Goal: Navigation & Orientation: Go to known website

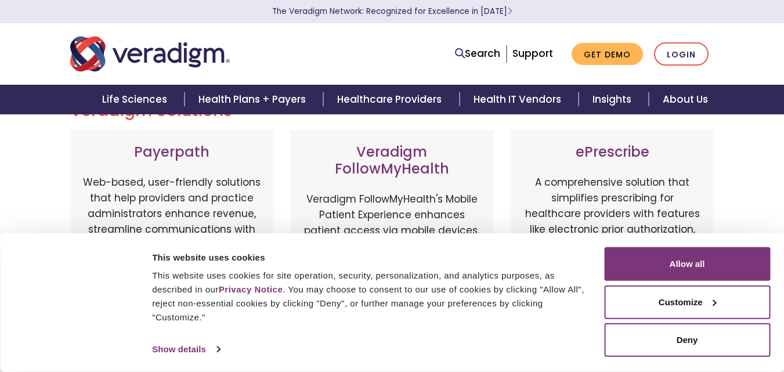
scroll to position [116, 0]
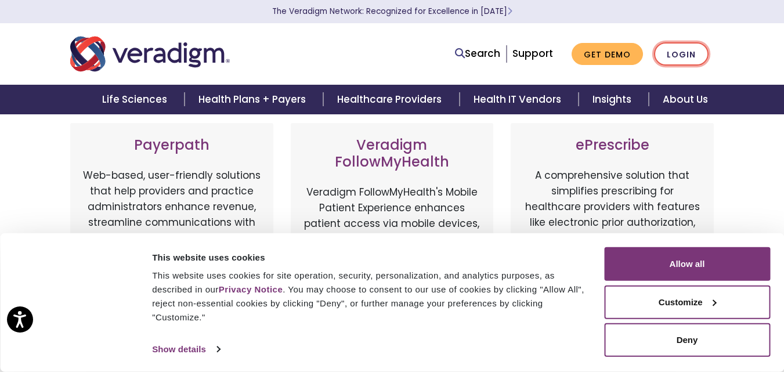
click at [678, 59] on link "Login" at bounding box center [681, 54] width 55 height 24
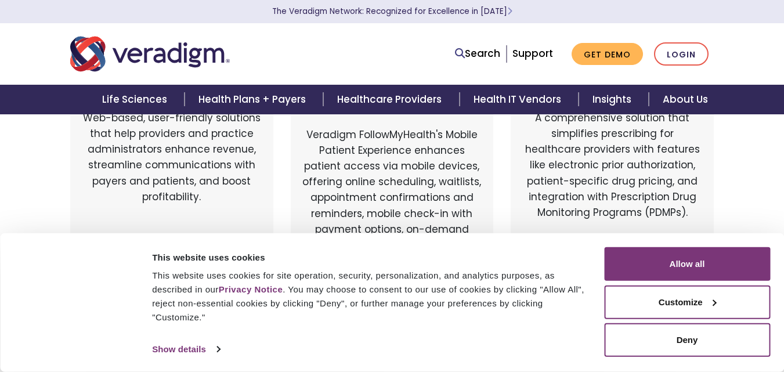
scroll to position [174, 0]
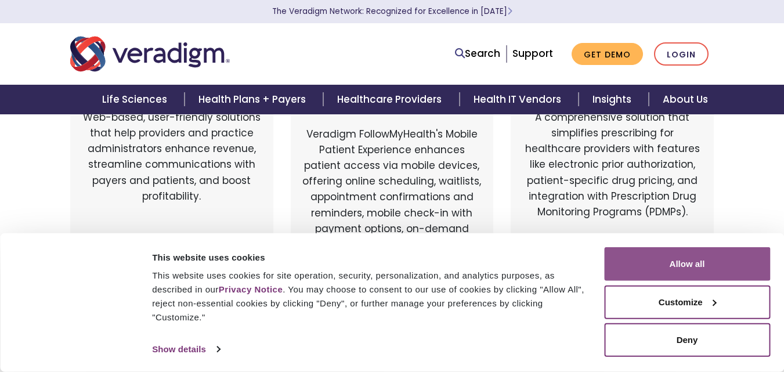
click at [713, 262] on button "Allow all" at bounding box center [687, 264] width 166 height 34
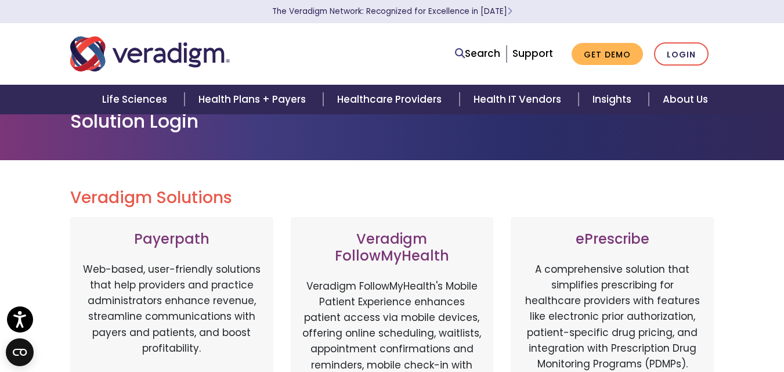
scroll to position [0, 0]
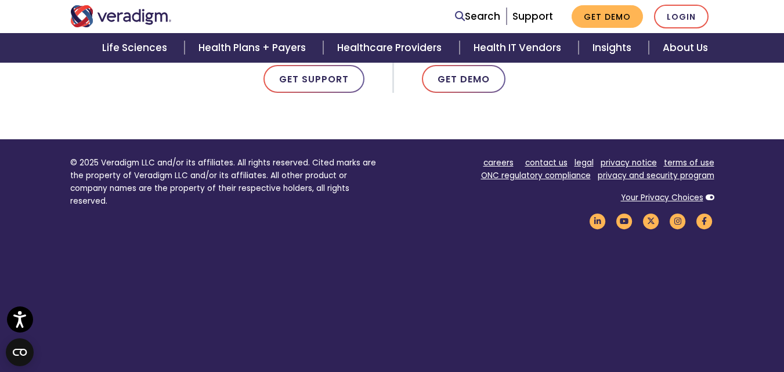
scroll to position [803, 0]
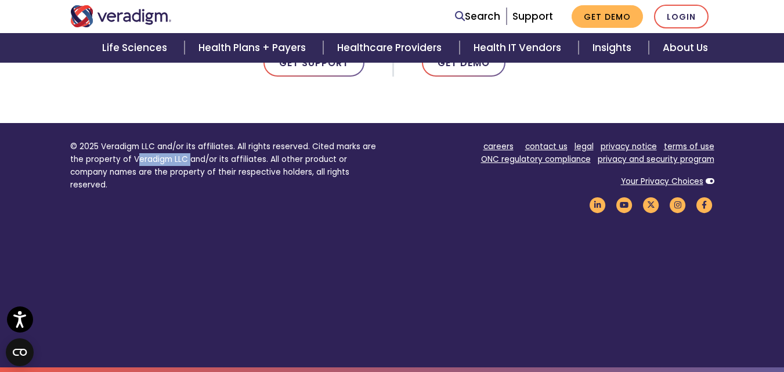
drag, startPoint x: 137, startPoint y: 161, endPoint x: 188, endPoint y: 156, distance: 51.4
click at [188, 156] on p "© 2025 Veradigm LLC and/or its affiliates. All rights reserved. Cited marks are…" at bounding box center [227, 165] width 314 height 51
click at [259, 193] on div "© 2025 Veradigm LLC and/or its affiliates. All rights reserved. Cited marks are…" at bounding box center [227, 180] width 331 height 81
drag, startPoint x: 206, startPoint y: 161, endPoint x: 260, endPoint y: 161, distance: 54.0
click at [260, 161] on p "© 2025 Veradigm LLC and/or its affiliates. All rights reserved. Cited marks are…" at bounding box center [227, 165] width 314 height 51
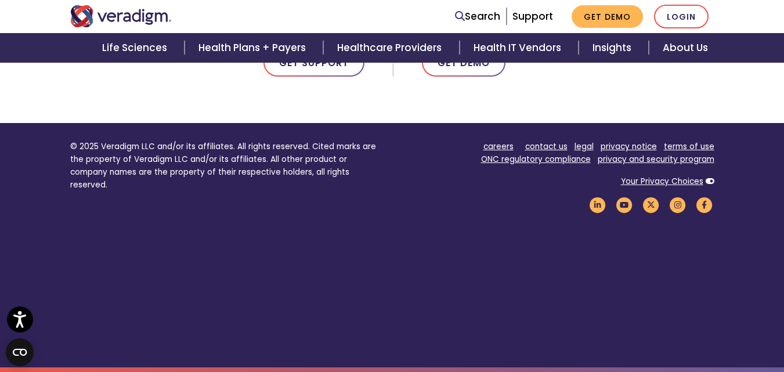
click at [280, 178] on p "© 2025 Veradigm LLC and/or its affiliates. All rights reserved. Cited marks are…" at bounding box center [227, 165] width 314 height 51
